Goal: Task Accomplishment & Management: Manage account settings

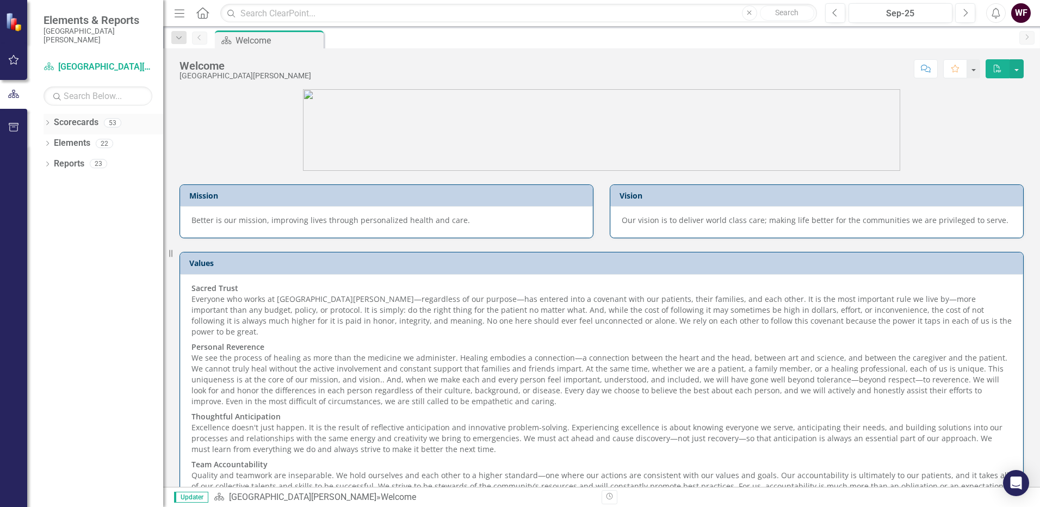
click at [52, 122] on div "Dropdown Scorecards 53" at bounding box center [103, 124] width 120 height 21
click at [64, 122] on link "Scorecards" at bounding box center [76, 122] width 45 height 13
click at [47, 123] on icon "Dropdown" at bounding box center [47, 124] width 8 height 6
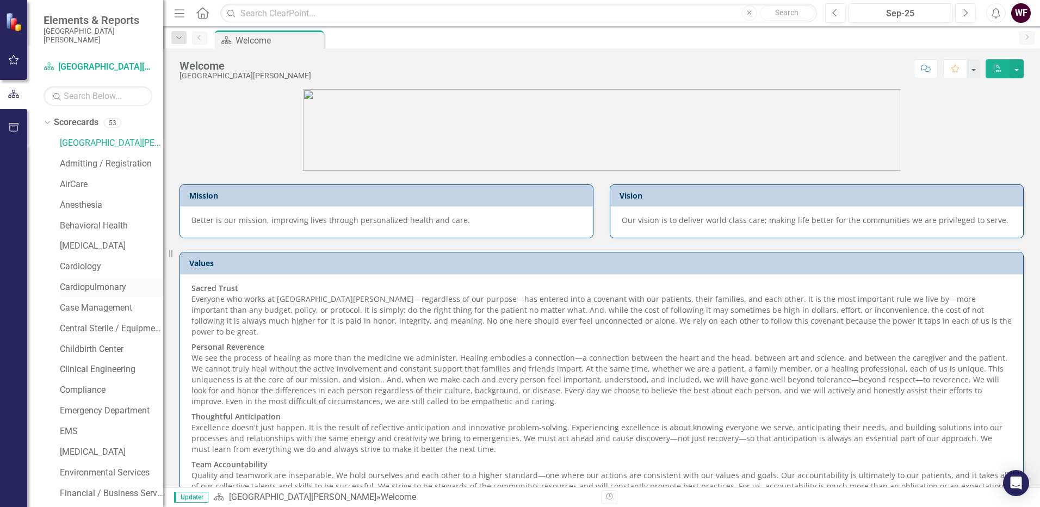
click at [63, 287] on link "Cardiopulmonary" at bounding box center [111, 287] width 103 height 13
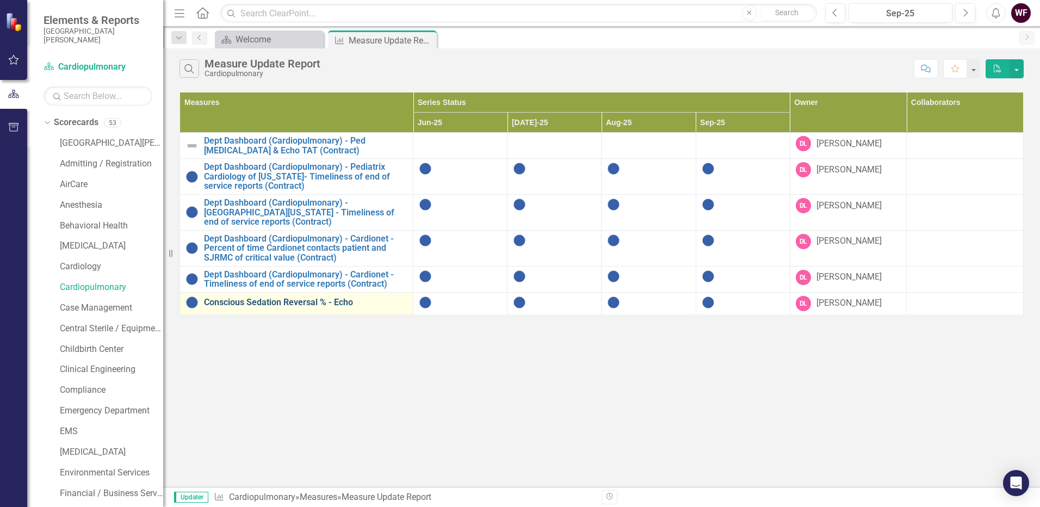
click at [308, 301] on link "Conscious Sedation Reversal % - Echo" at bounding box center [305, 302] width 203 height 10
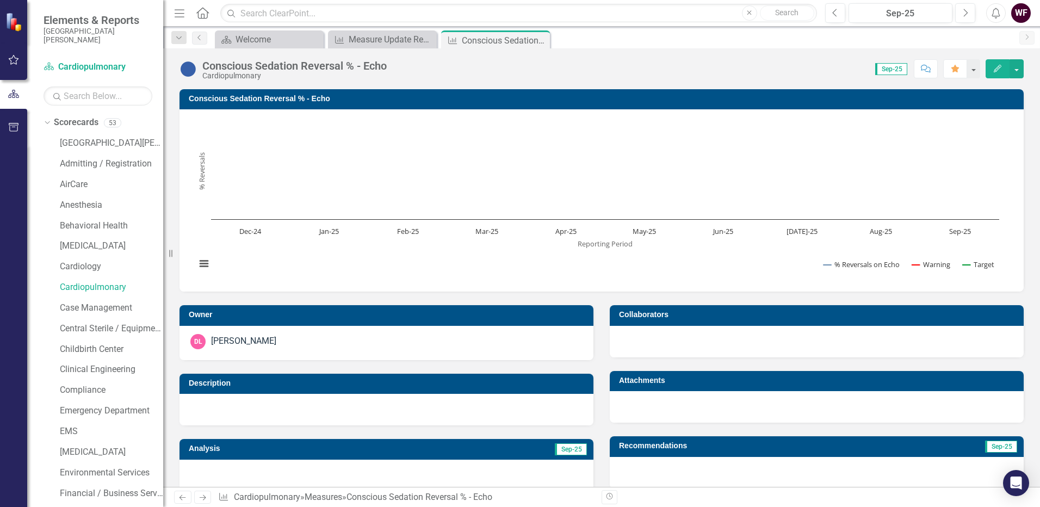
scroll to position [387, 0]
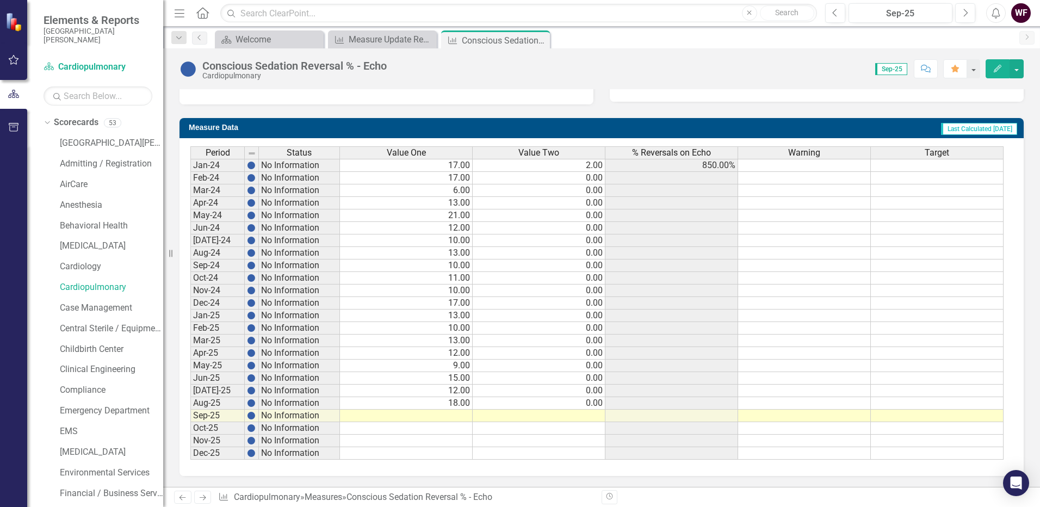
click at [449, 412] on td at bounding box center [406, 415] width 133 height 13
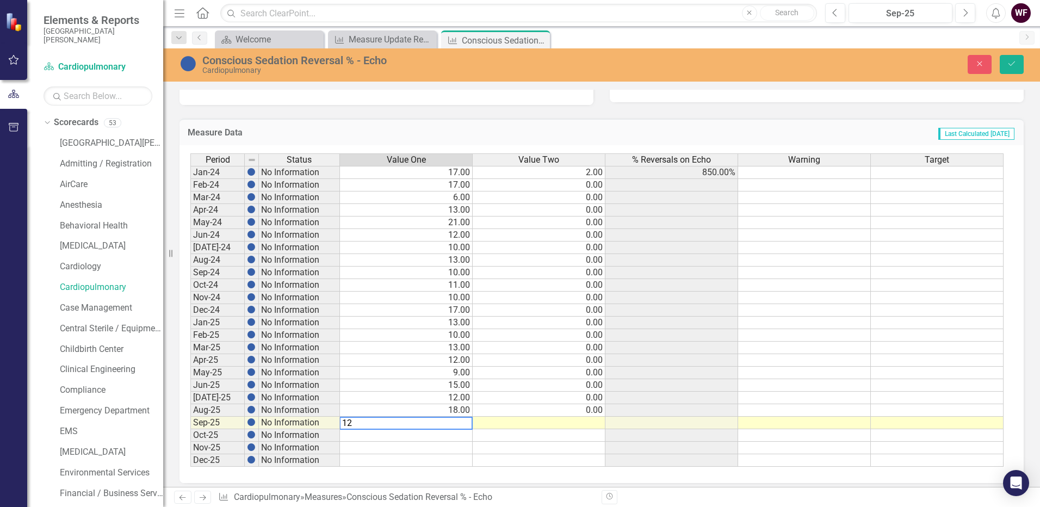
type textarea "12"
click at [599, 422] on td at bounding box center [538, 422] width 133 height 13
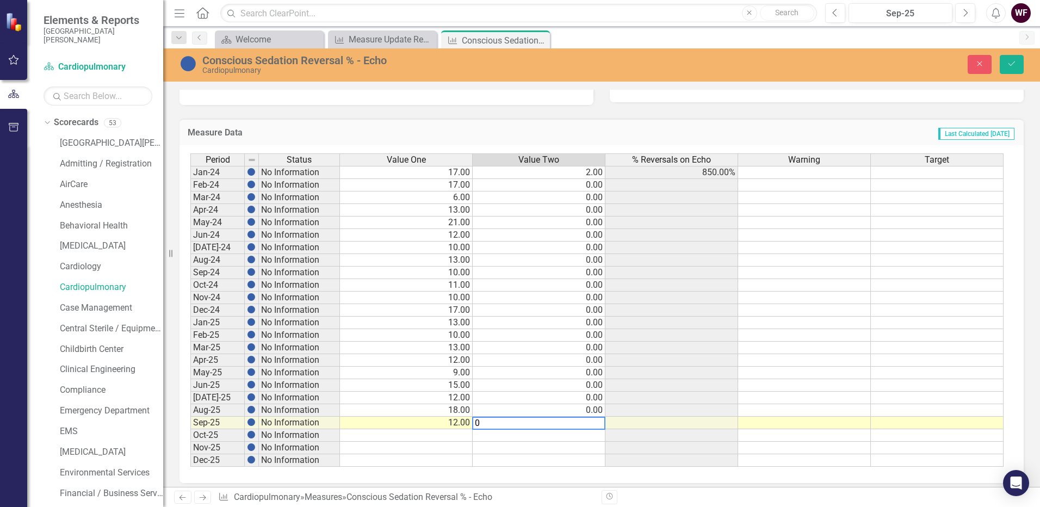
type textarea "0"
click at [690, 419] on td at bounding box center [671, 422] width 133 height 13
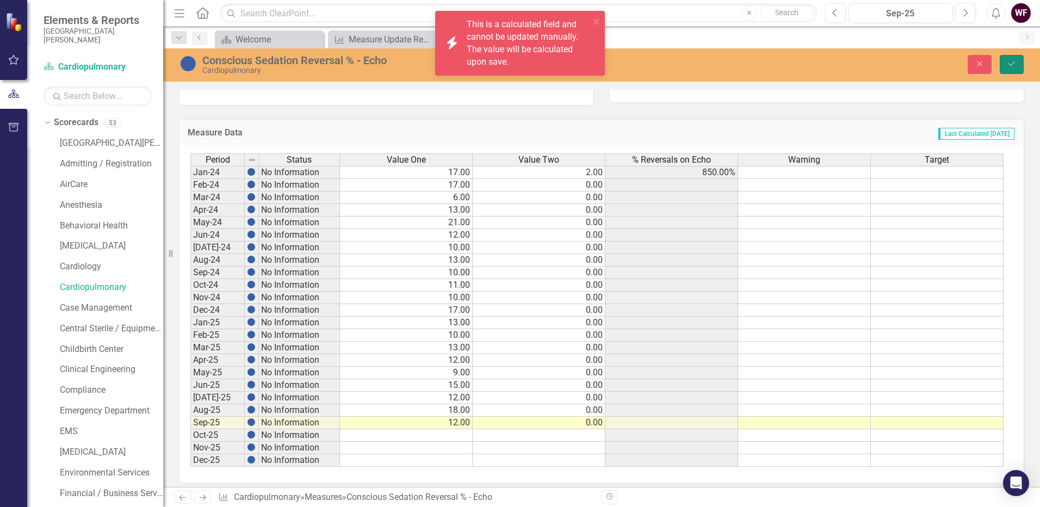
click at [1017, 66] on button "Save" at bounding box center [1011, 64] width 24 height 19
